Goal: Check status

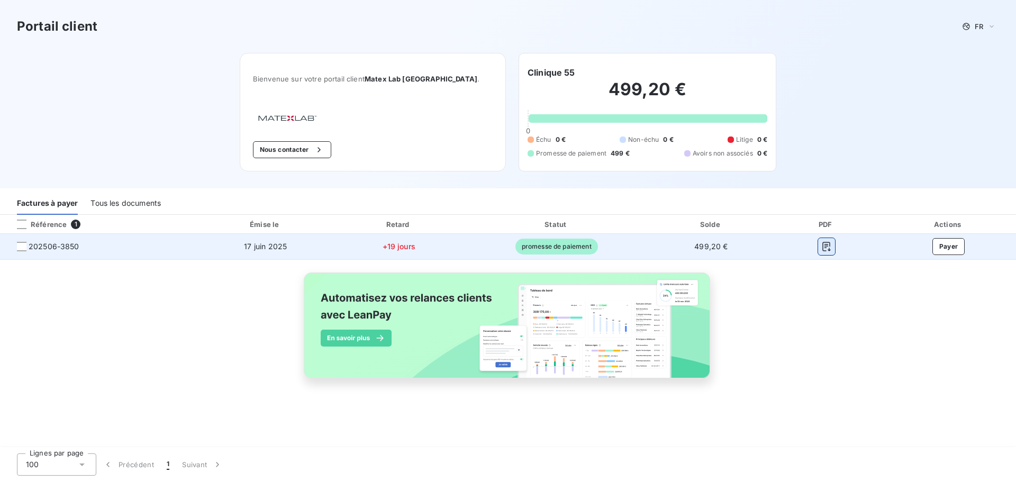
click at [828, 252] on icon "button" at bounding box center [826, 246] width 11 height 11
